Goal: Navigation & Orientation: Find specific page/section

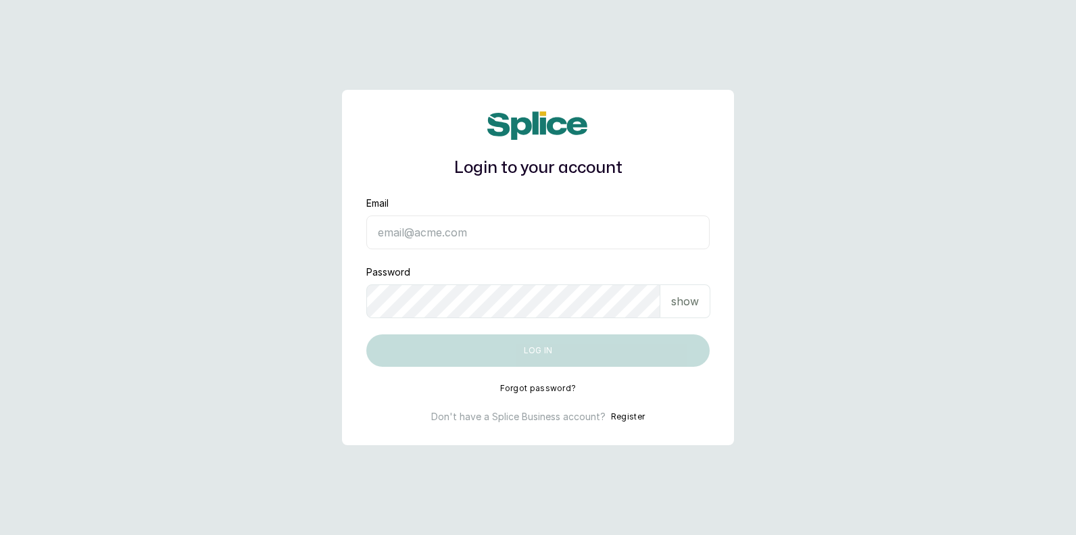
type input "[EMAIL_ADDRESS][DOMAIN_NAME]"
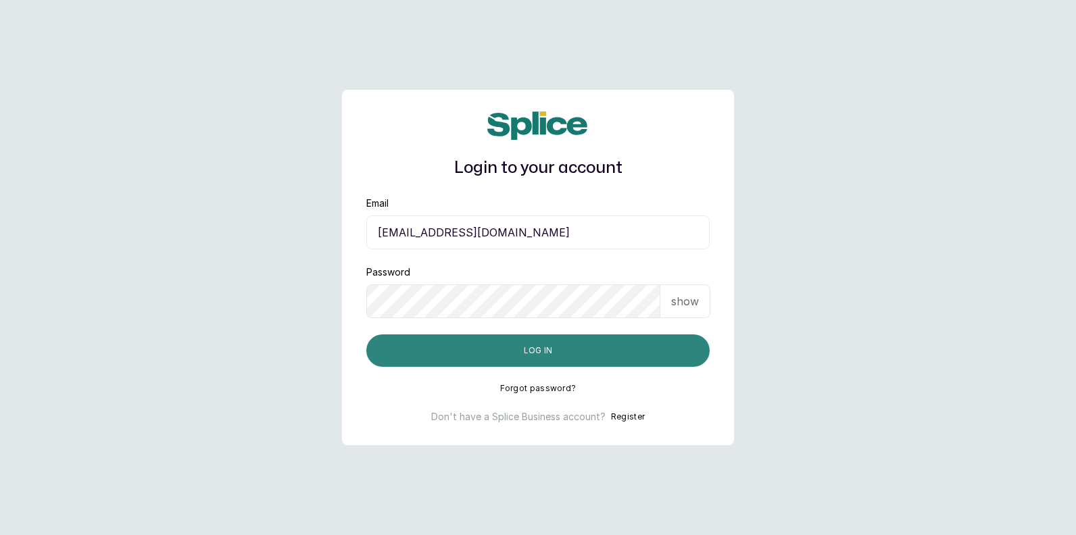
click at [516, 359] on button "Log in" at bounding box center [537, 351] width 343 height 32
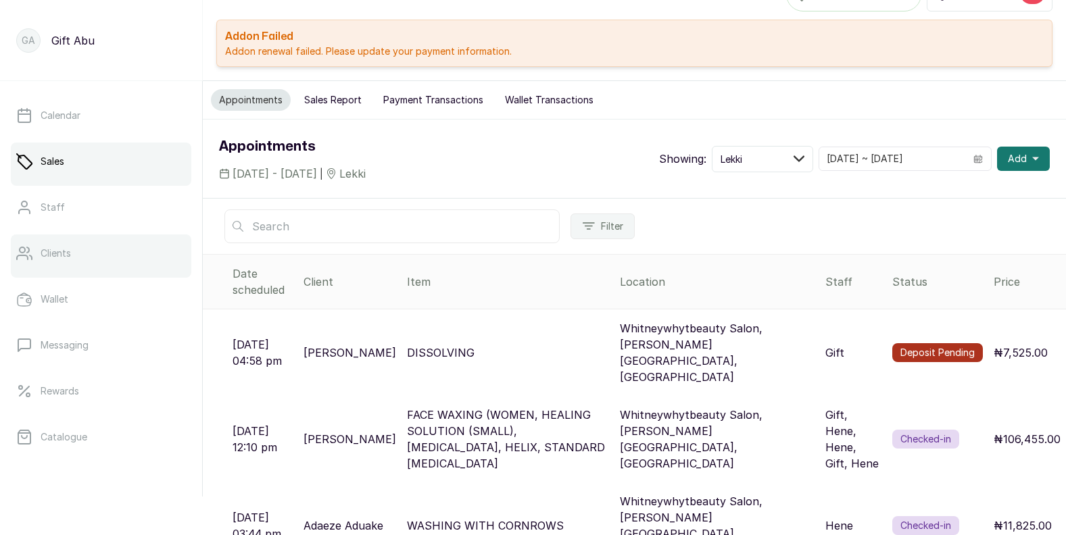
click at [45, 258] on p "Clients" at bounding box center [56, 254] width 30 height 14
